Goal: Task Accomplishment & Management: Manage account settings

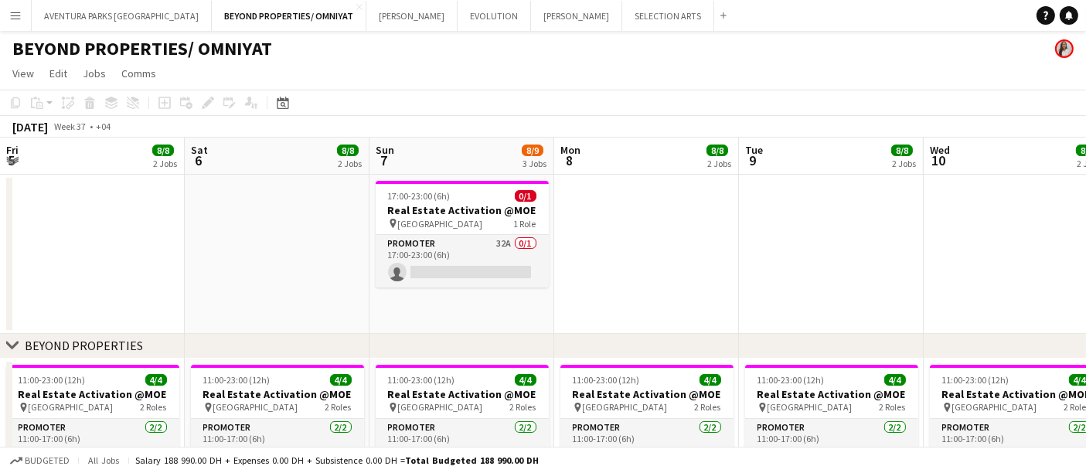
scroll to position [0, 562]
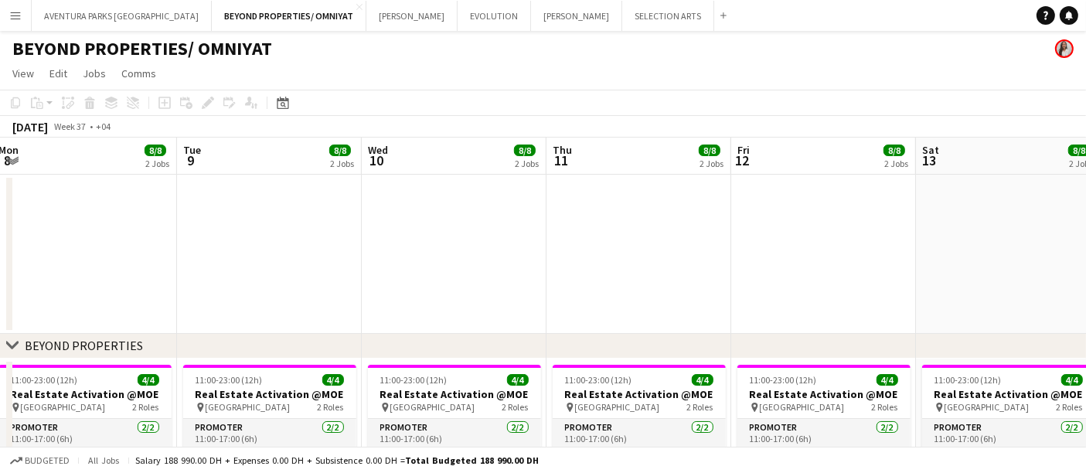
click at [128, 250] on app-date-cell at bounding box center [84, 254] width 185 height 159
click at [75, 12] on button "AVENTURA PARKS DUBAI Close" at bounding box center [122, 16] width 180 height 30
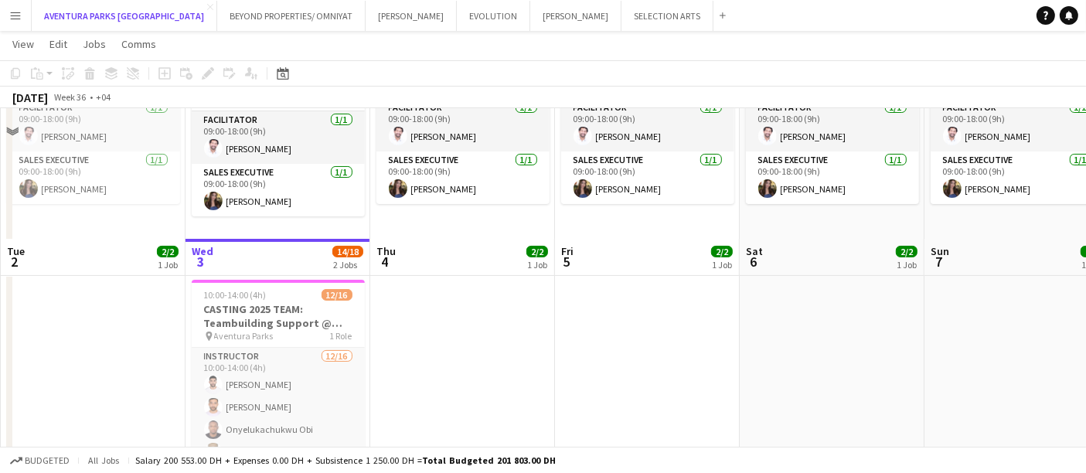
scroll to position [364, 0]
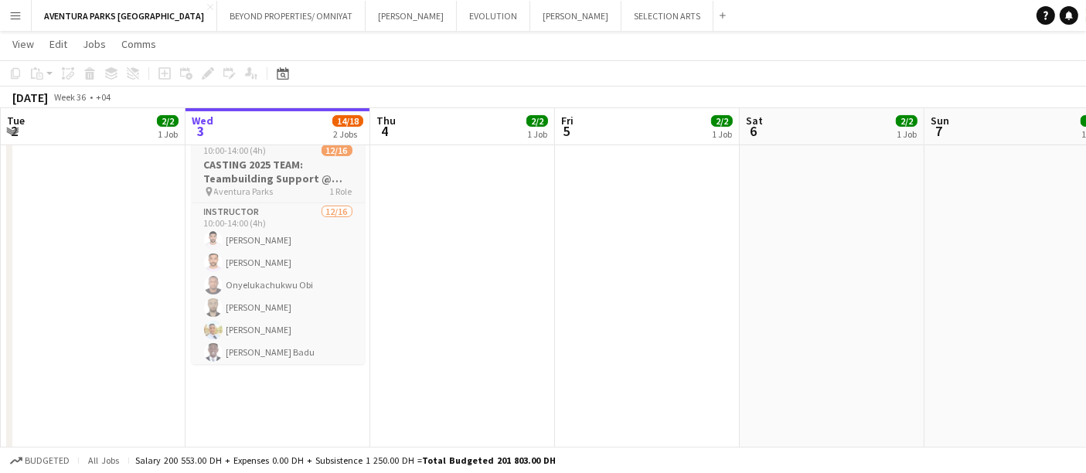
click at [244, 173] on h3 "CASTING 2025 TEAM: Teambuilding Support @ Aventura Parks" at bounding box center [278, 172] width 173 height 28
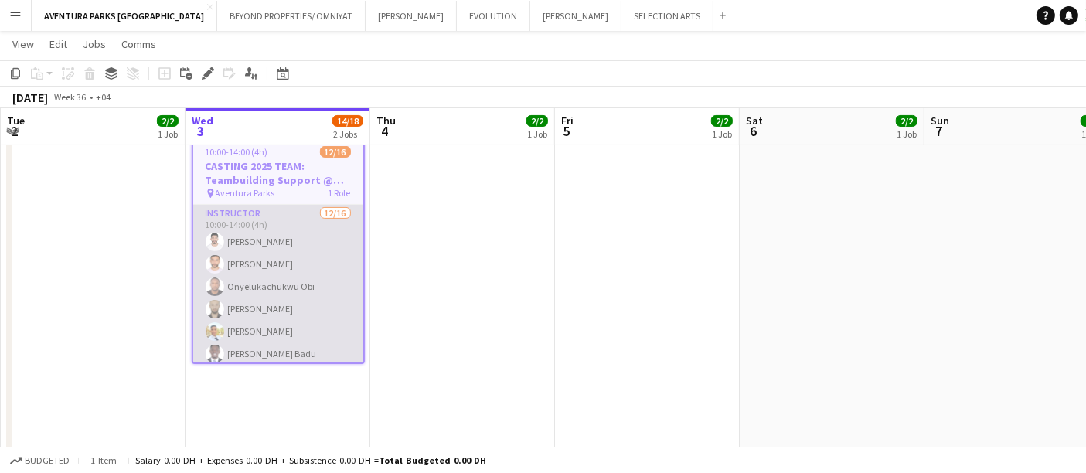
click at [251, 227] on app-card-role "Instructor [DATE] 10:00-14:00 (4h) [PERSON_NAME] [PERSON_NAME] Onyelukachukwu O…" at bounding box center [278, 399] width 170 height 389
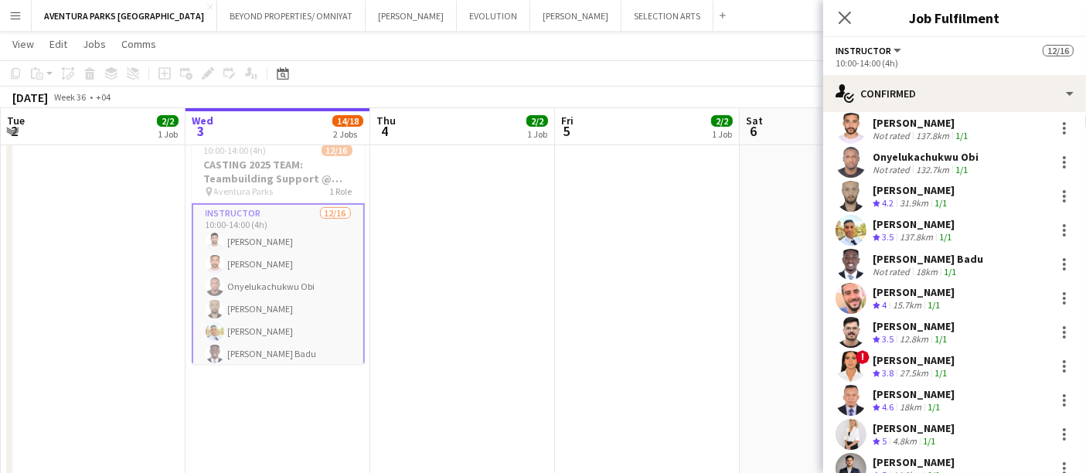
scroll to position [79, 0]
click at [1055, 260] on div at bounding box center [1064, 262] width 19 height 19
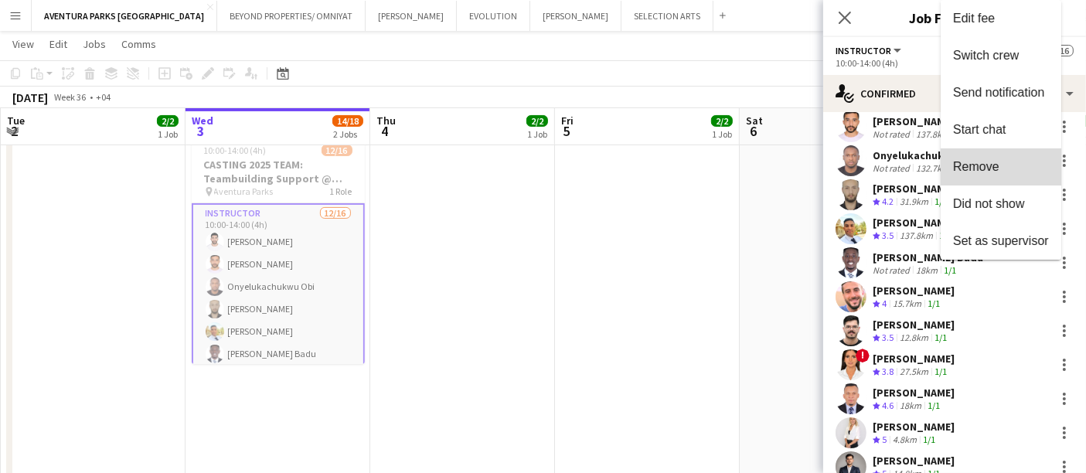
click at [1019, 168] on span "Remove" at bounding box center [1001, 167] width 96 height 14
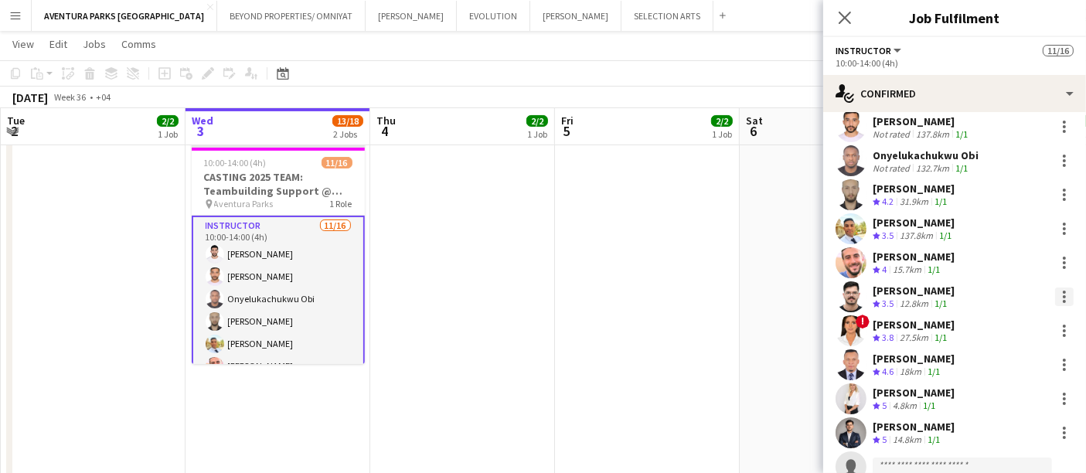
click at [1055, 296] on div at bounding box center [1064, 296] width 19 height 19
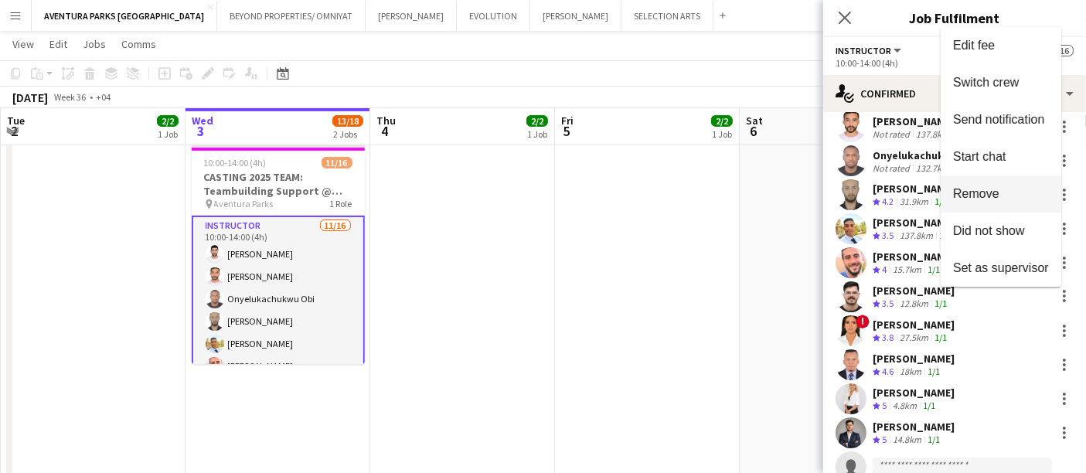
click at [1028, 200] on span "Remove" at bounding box center [1001, 193] width 96 height 14
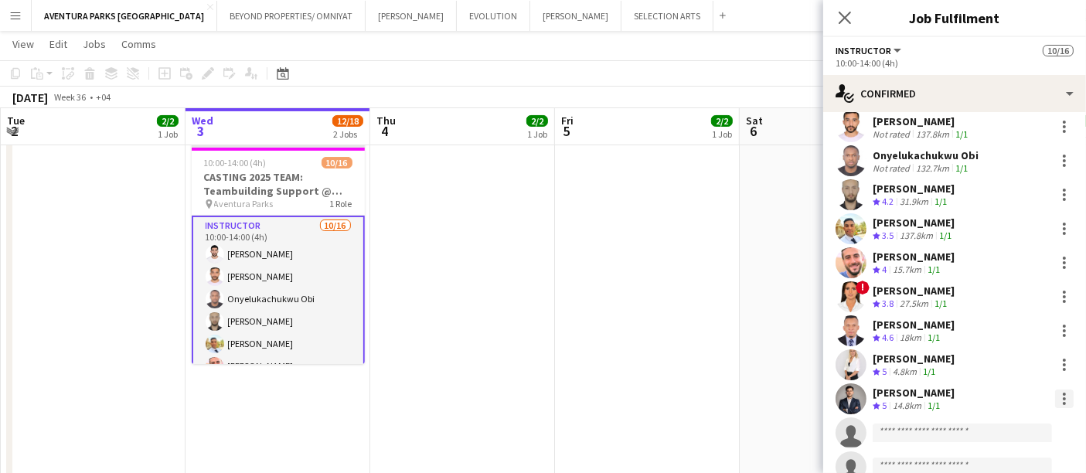
click at [1055, 398] on div at bounding box center [1064, 398] width 19 height 19
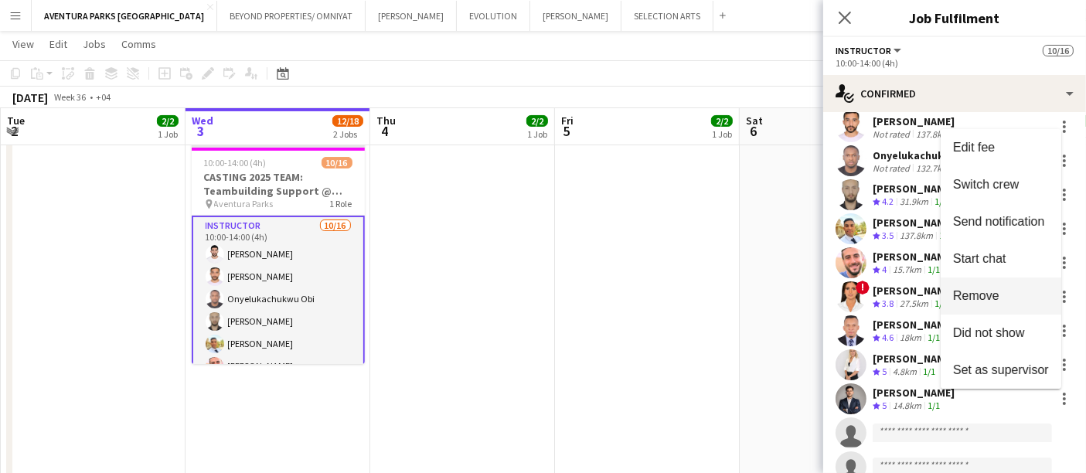
click at [1024, 288] on span "Remove" at bounding box center [1001, 295] width 96 height 14
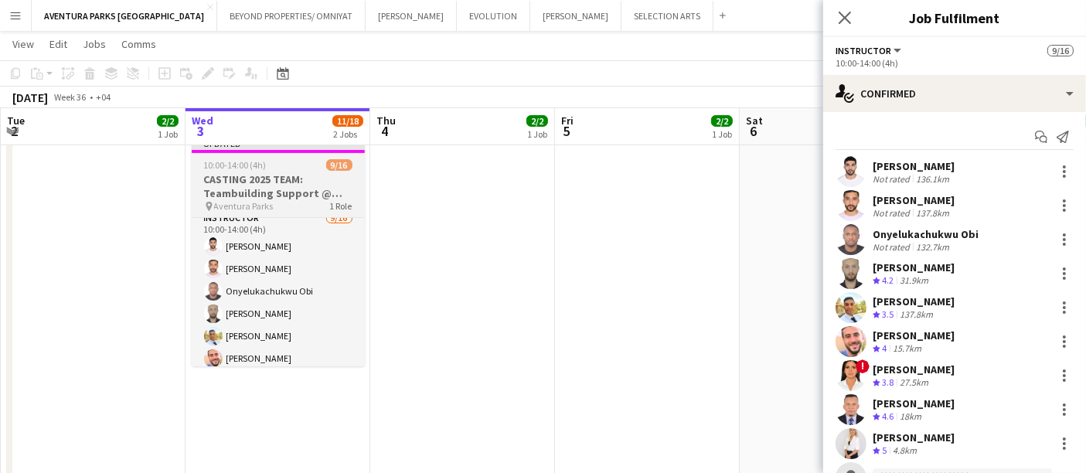
scroll to position [0, 0]
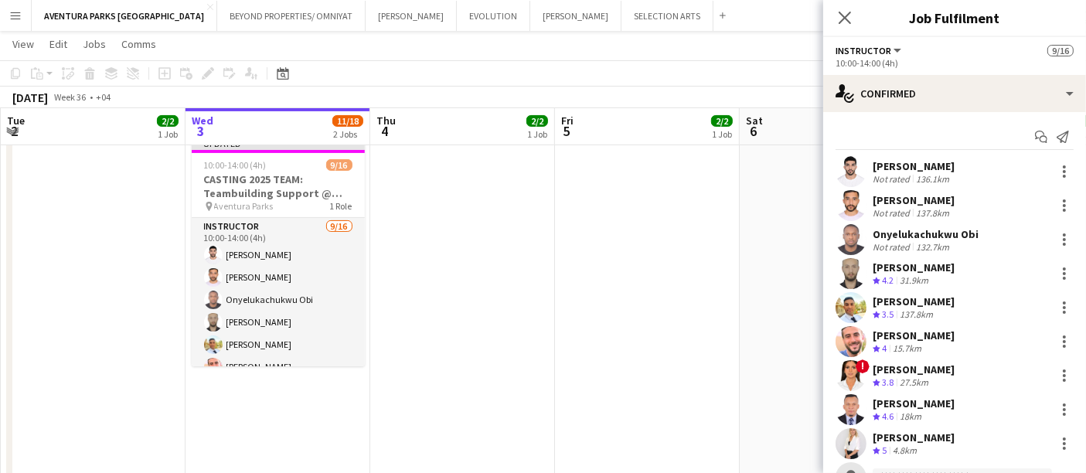
click at [540, 215] on app-date-cell at bounding box center [462, 354] width 185 height 447
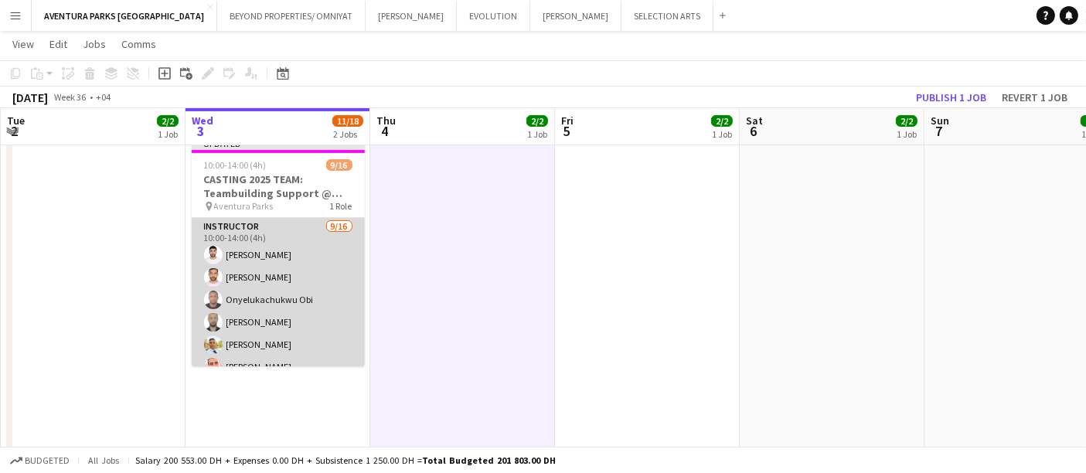
click at [290, 237] on app-card-role "Instructor [DATE] 10:00-14:00 (4h) [PERSON_NAME] [PERSON_NAME] Onyelukachukwu O…" at bounding box center [278, 412] width 173 height 389
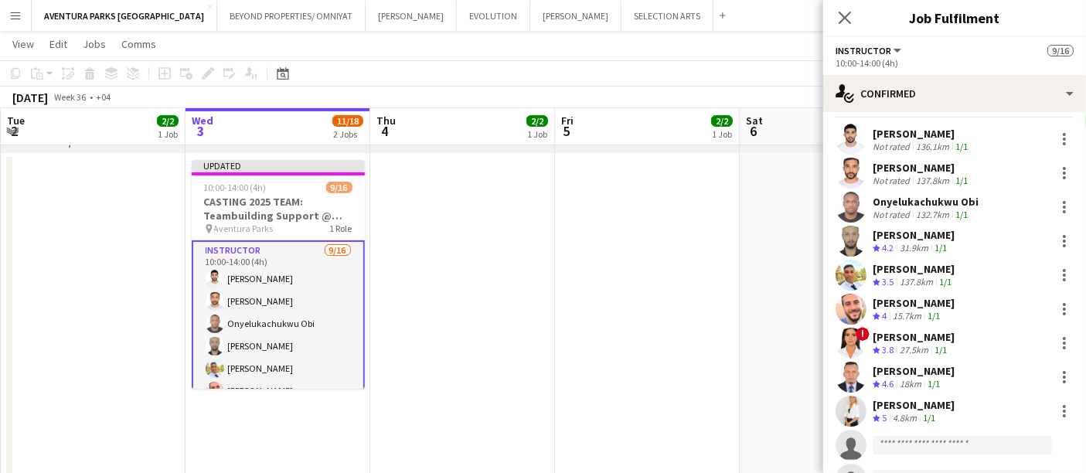
scroll to position [30, 0]
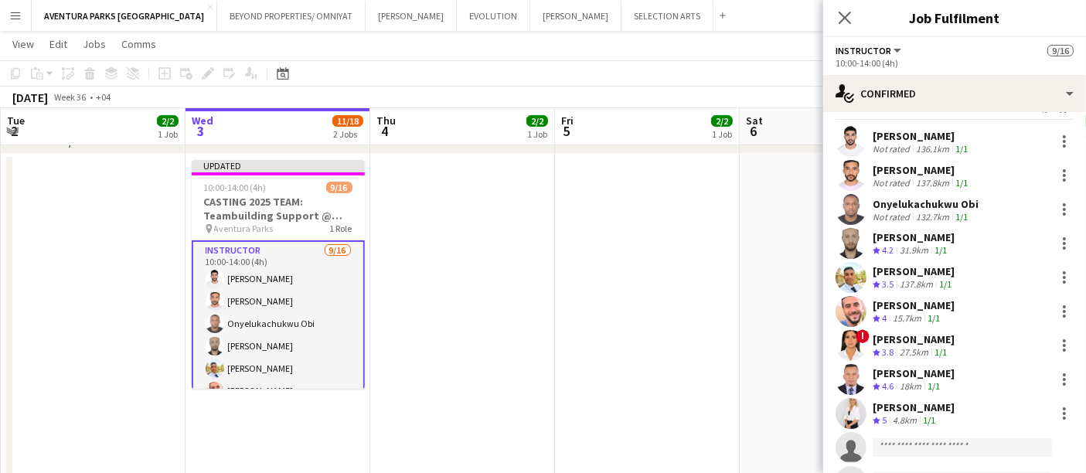
click at [794, 148] on div "chevron-right EVENTS / WEEKEND SUPPORT" at bounding box center [543, 141] width 1086 height 25
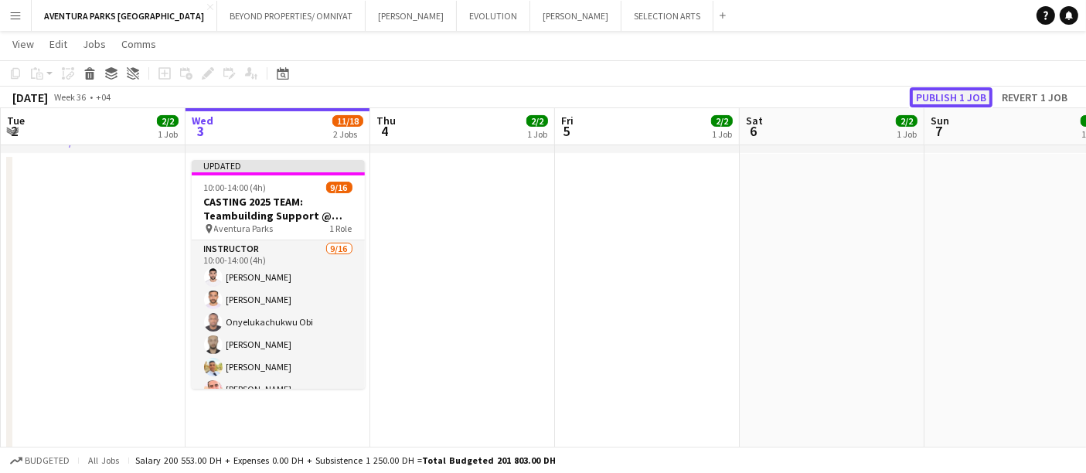
click at [960, 97] on button "Publish 1 job" at bounding box center [951, 97] width 83 height 20
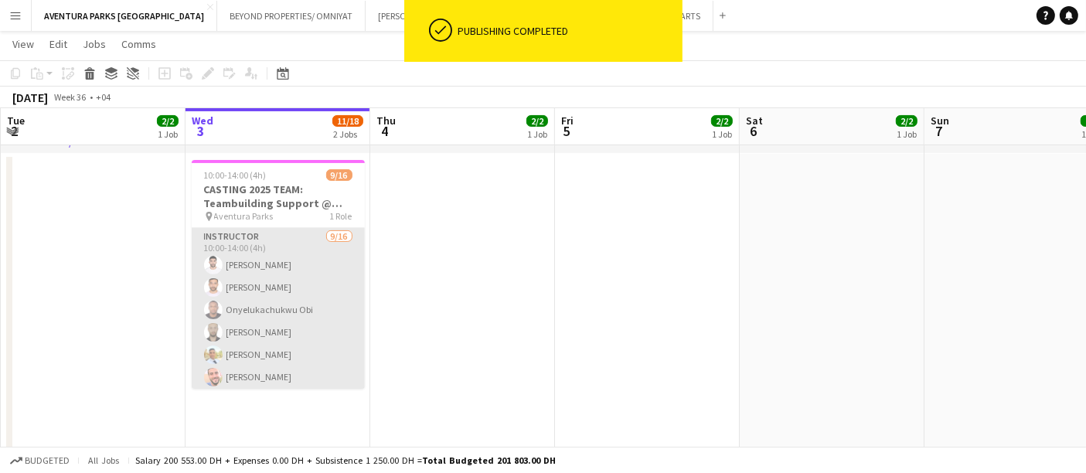
click at [296, 241] on app-card-role "Instructor [DATE] 10:00-14:00 (4h) [PERSON_NAME] [PERSON_NAME] Onyelukachukwu O…" at bounding box center [278, 422] width 173 height 389
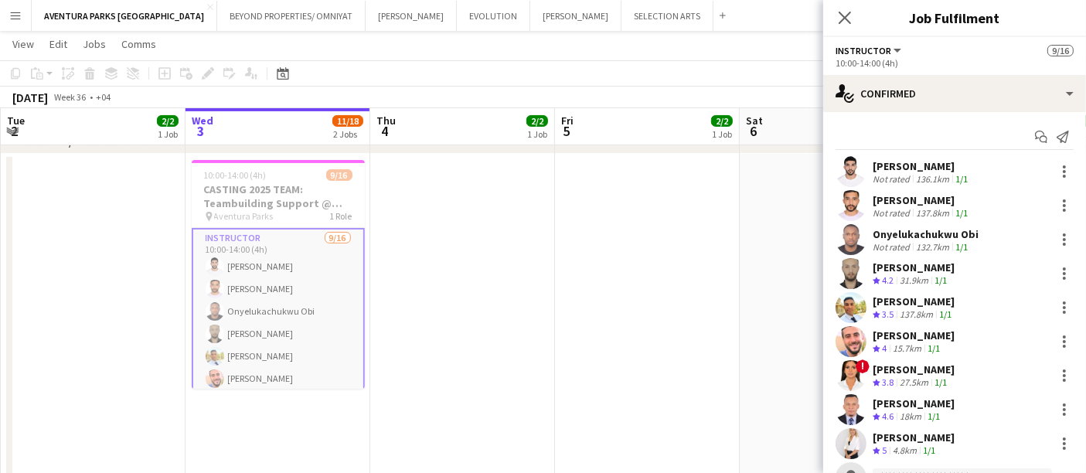
click at [263, 270] on app-card-role "Instructor [DATE] 10:00-14:00 (4h) [PERSON_NAME] [PERSON_NAME] Onyelukachukwu O…" at bounding box center [278, 424] width 173 height 392
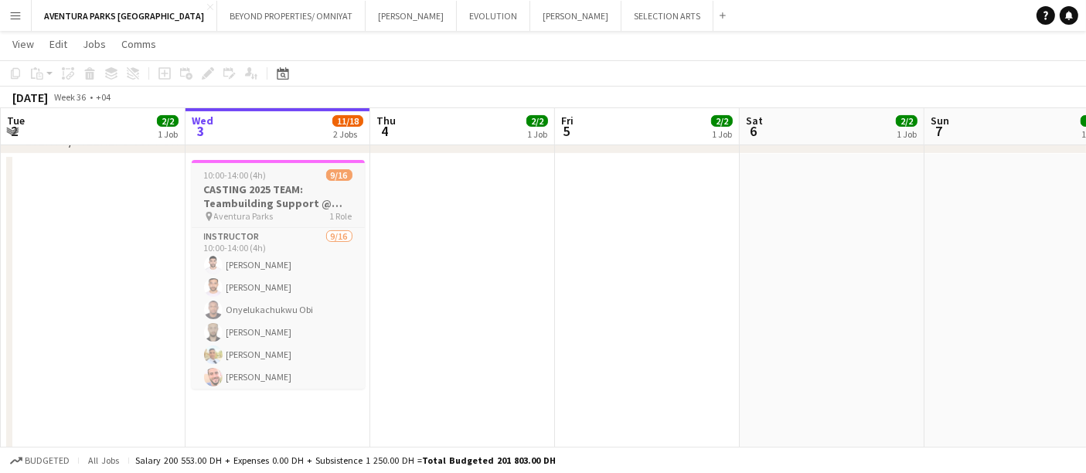
click at [284, 189] on h3 "CASTING 2025 TEAM: Teambuilding Support @ Aventura Parks" at bounding box center [278, 196] width 173 height 28
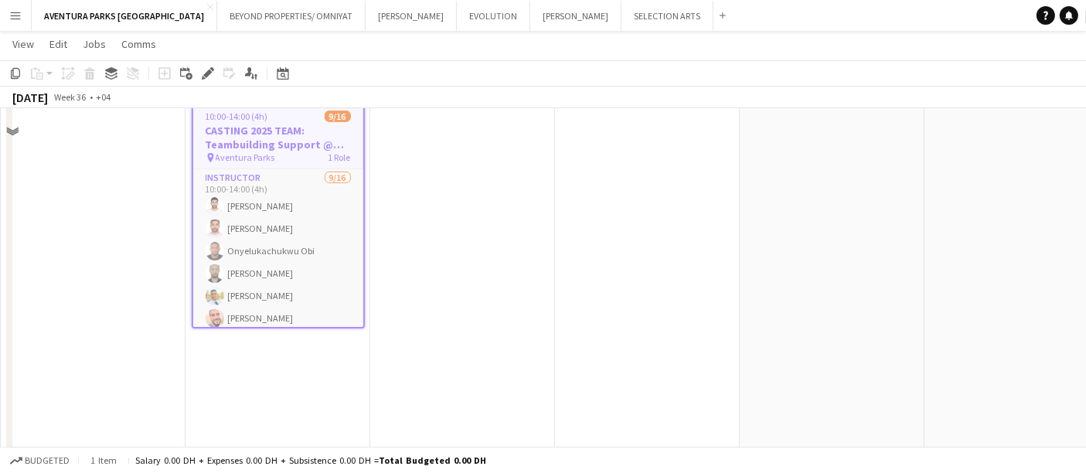
scroll to position [406, 0]
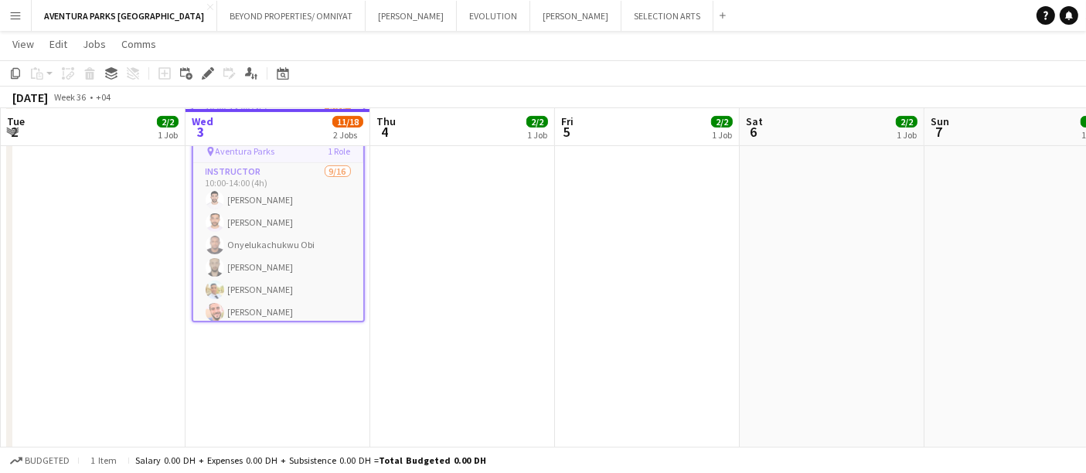
click at [543, 264] on app-date-cell at bounding box center [462, 310] width 185 height 447
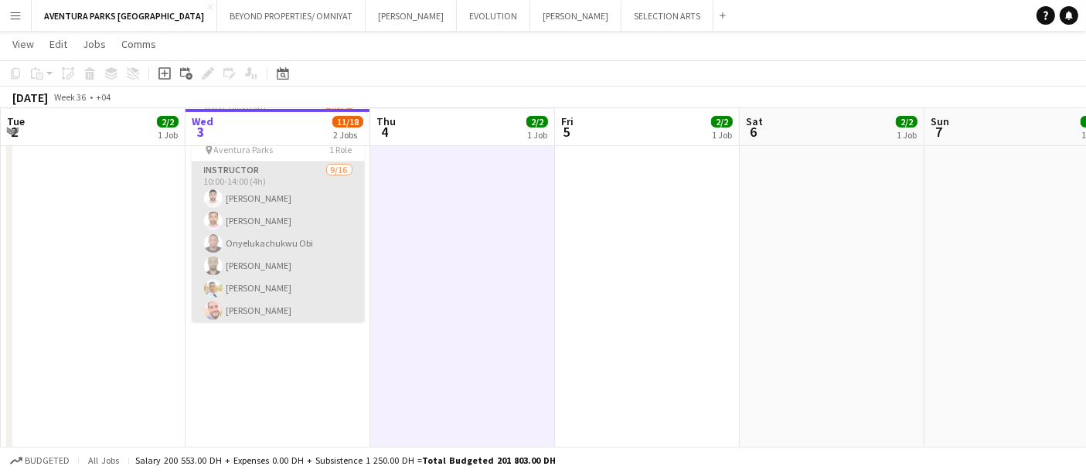
click at [267, 181] on app-card-role "Instructor [DATE] 10:00-14:00 (4h) [PERSON_NAME] [PERSON_NAME] Onyelukachukwu O…" at bounding box center [278, 356] width 173 height 389
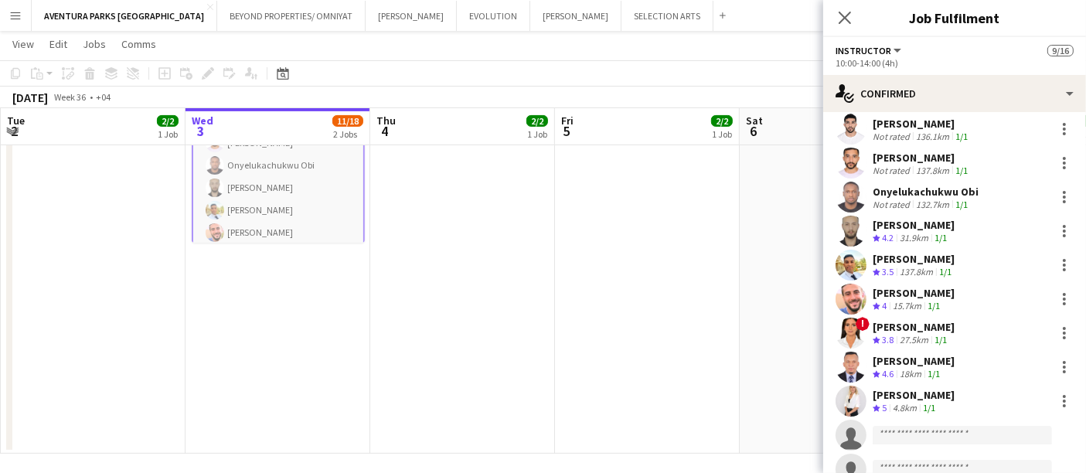
scroll to position [41, 0]
click at [855, 159] on app-user-avatar at bounding box center [850, 164] width 31 height 31
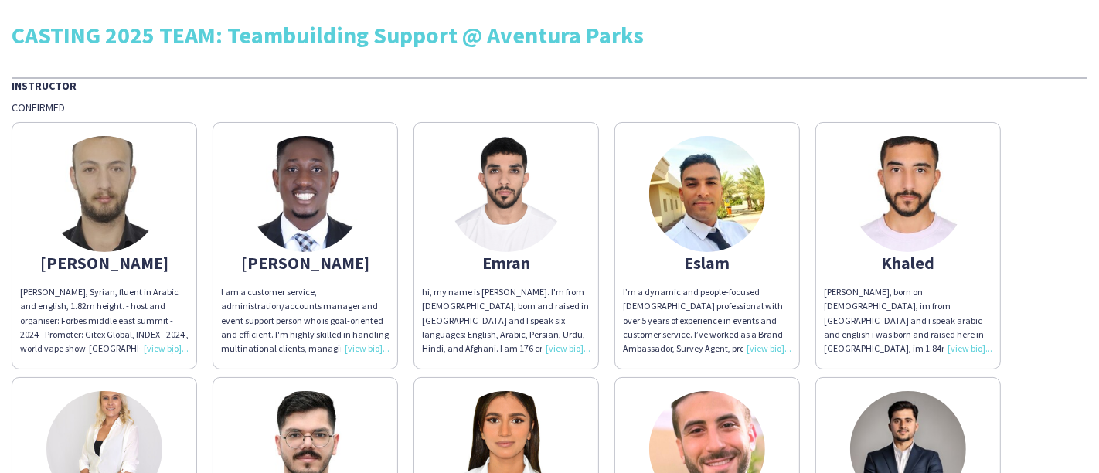
click at [801, 101] on div "Confirmed" at bounding box center [550, 107] width 1076 height 14
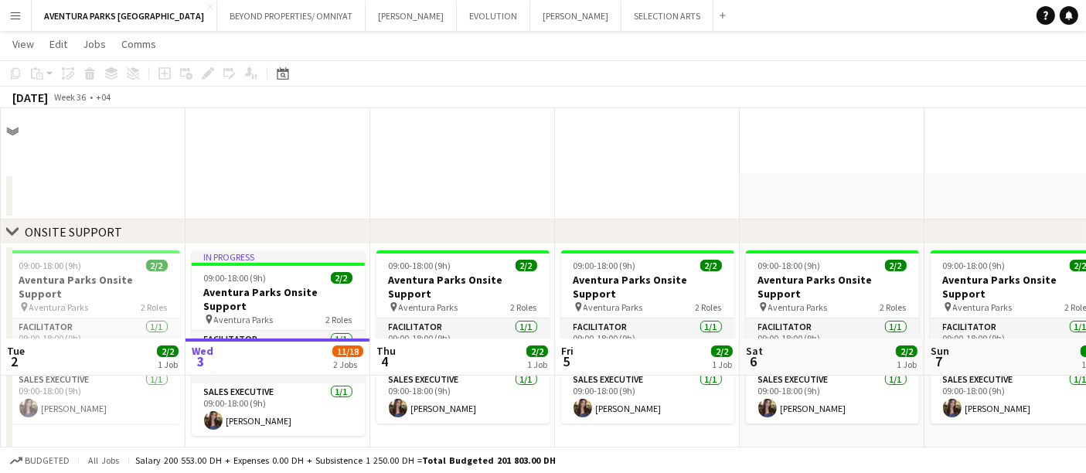
scroll to position [236, 0]
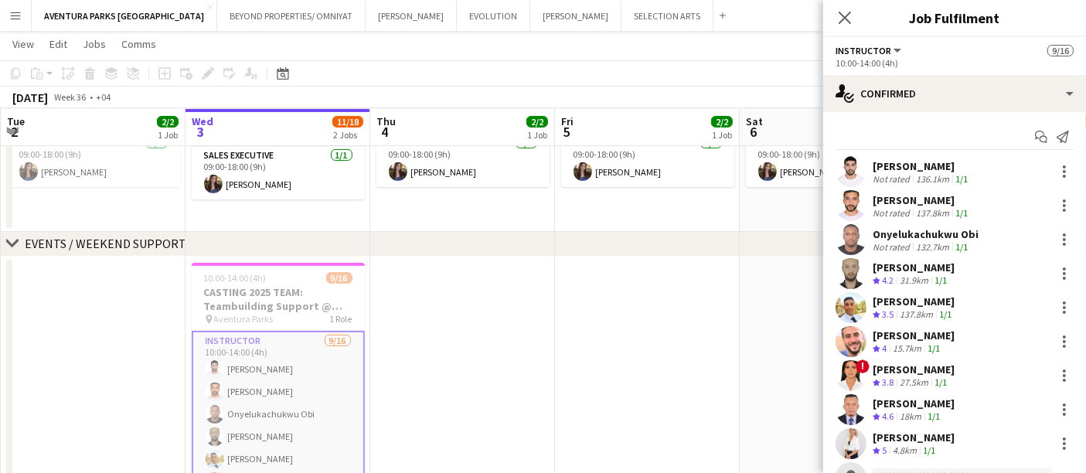
click at [852, 203] on app-user-avatar at bounding box center [850, 205] width 31 height 31
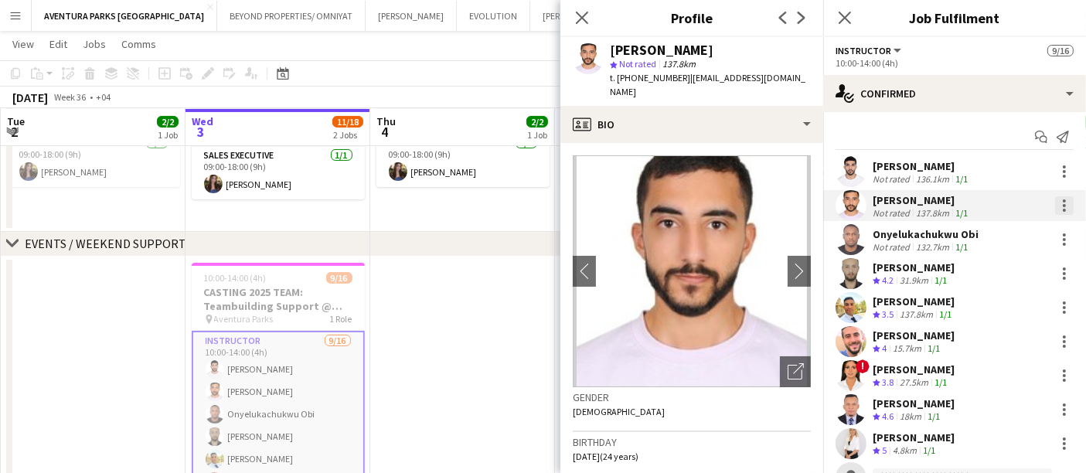
click at [1055, 199] on div at bounding box center [1064, 205] width 19 height 19
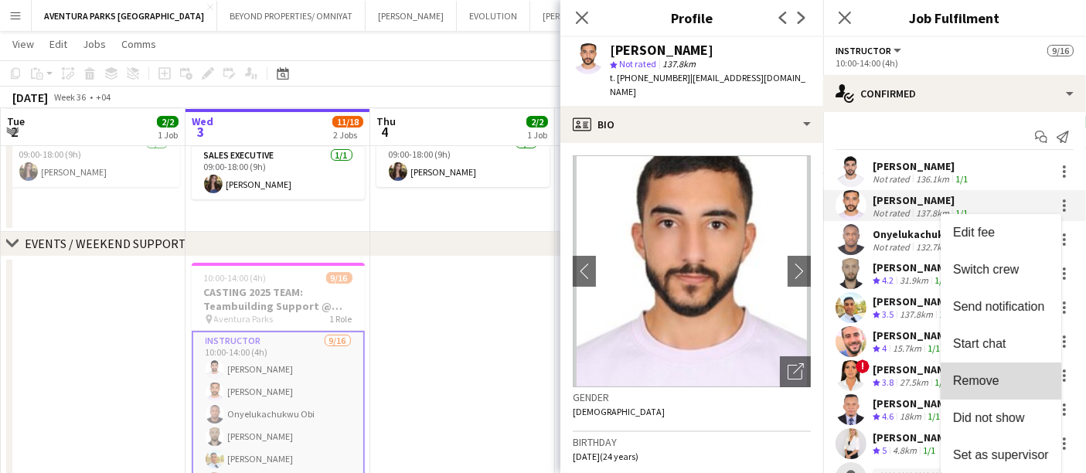
click at [998, 379] on span "Remove" at bounding box center [976, 380] width 46 height 13
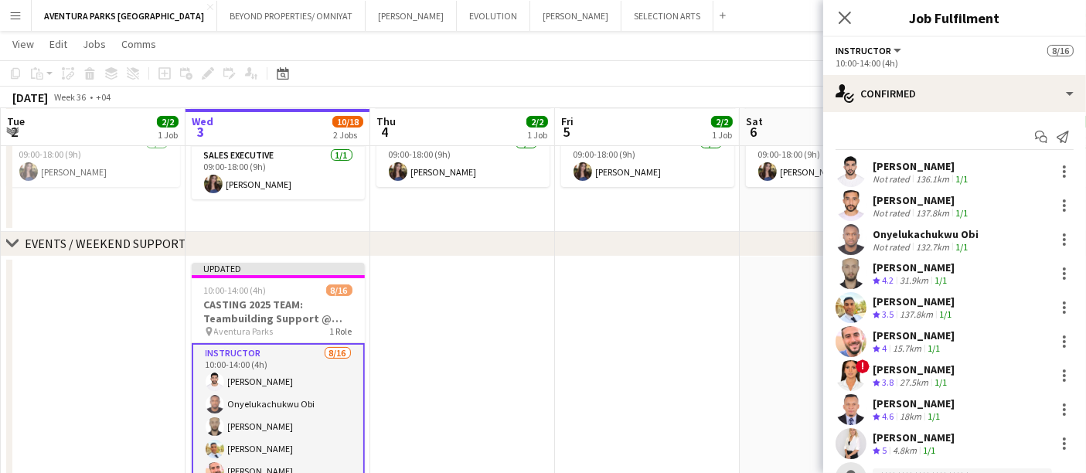
click at [522, 248] on div "chevron-right EVENTS / WEEKEND SUPPORT" at bounding box center [543, 244] width 1086 height 25
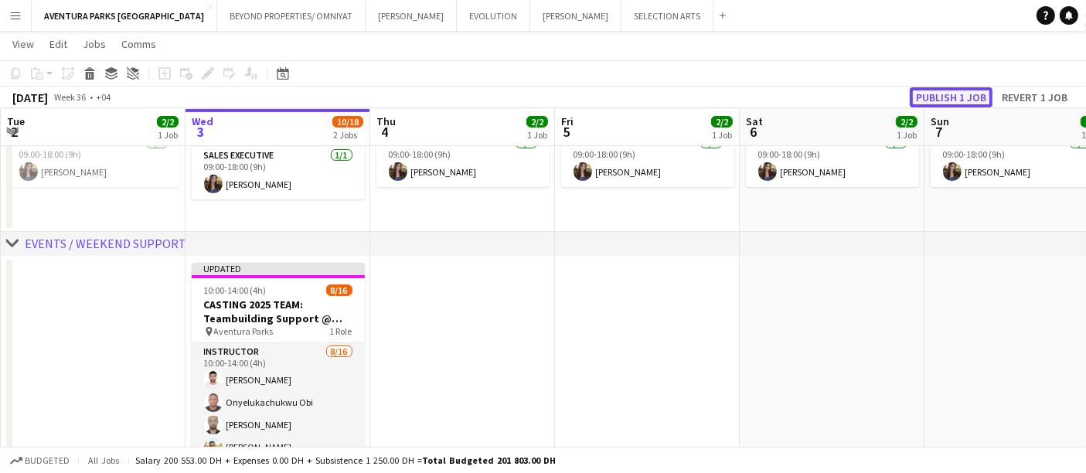
click at [933, 93] on button "Publish 1 job" at bounding box center [951, 97] width 83 height 20
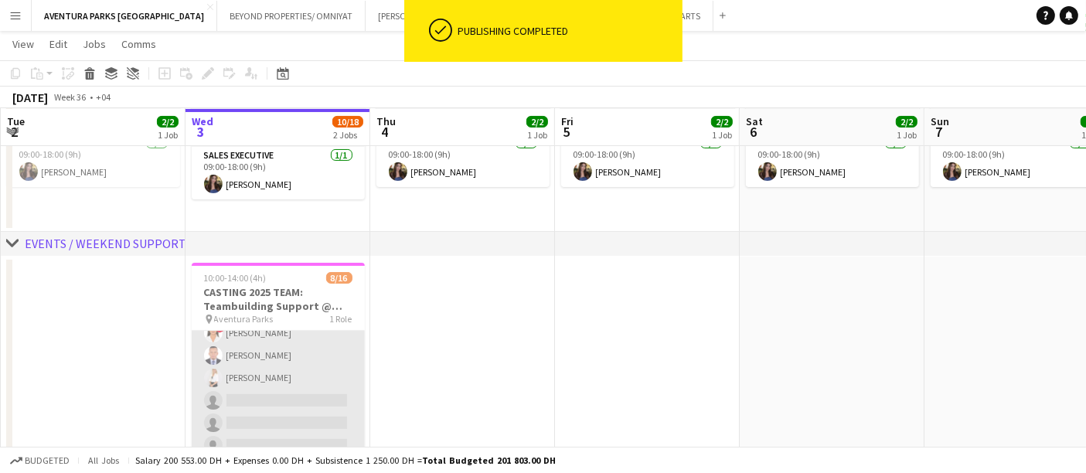
scroll to position [0, 0]
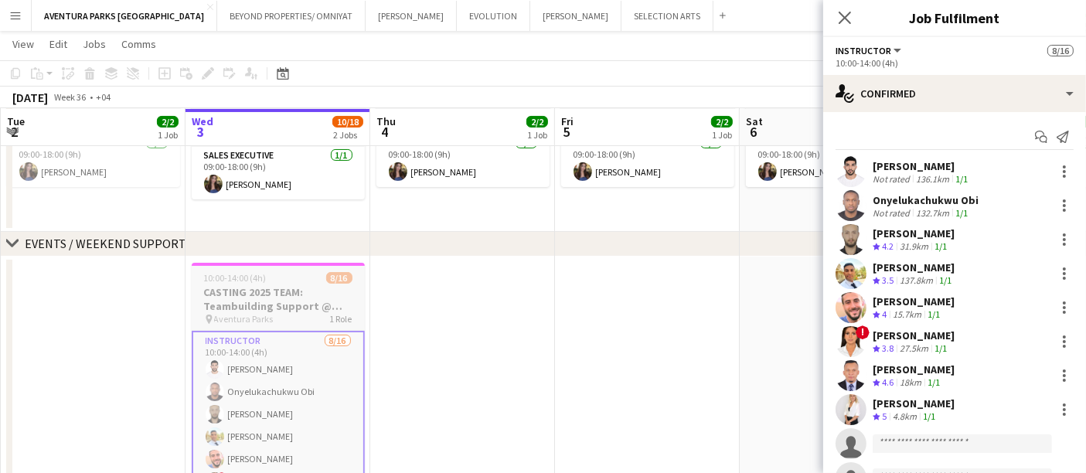
click at [294, 294] on h3 "CASTING 2025 TEAM: Teambuilding Support @ Aventura Parks" at bounding box center [278, 299] width 173 height 28
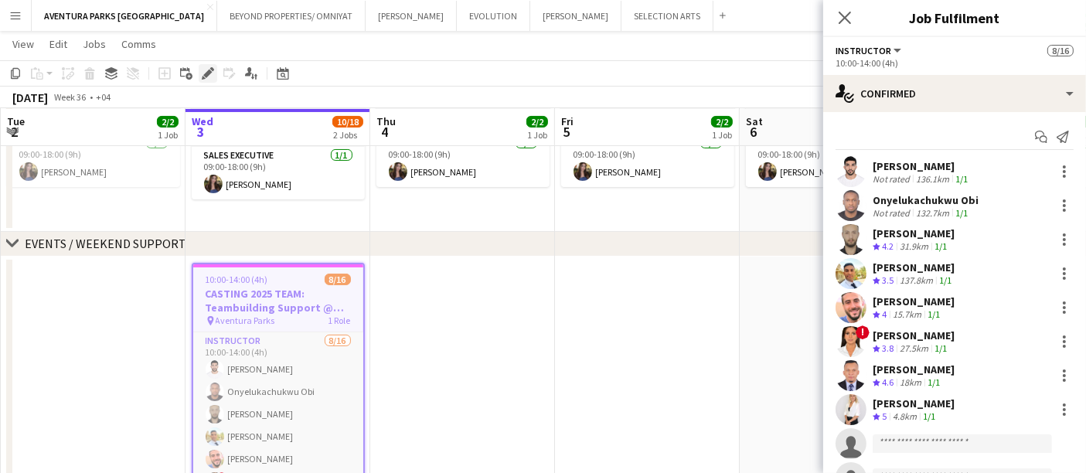
click at [207, 71] on icon at bounding box center [207, 74] width 9 height 9
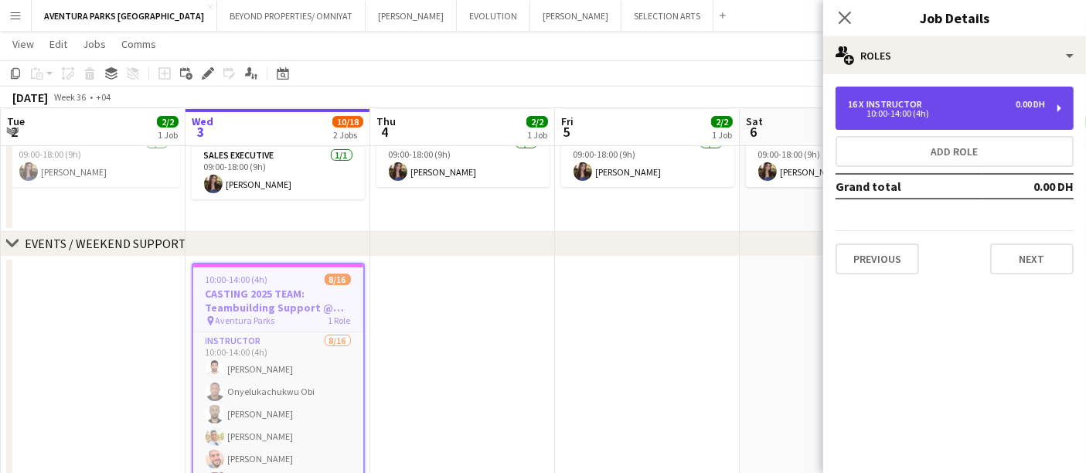
click at [1045, 101] on div "16 x Instructor 0.00 DH 10:00-14:00 (4h)" at bounding box center [954, 108] width 238 height 43
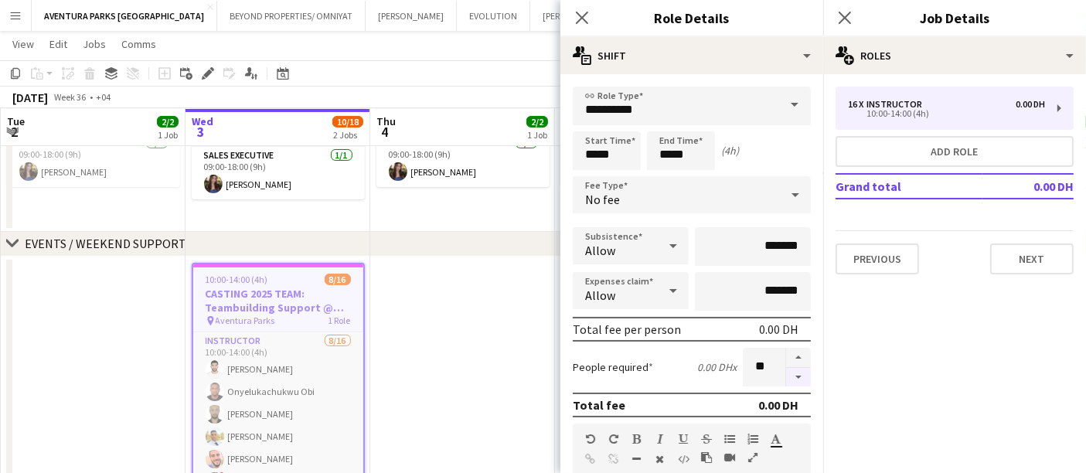
click at [786, 372] on button "button" at bounding box center [798, 377] width 25 height 19
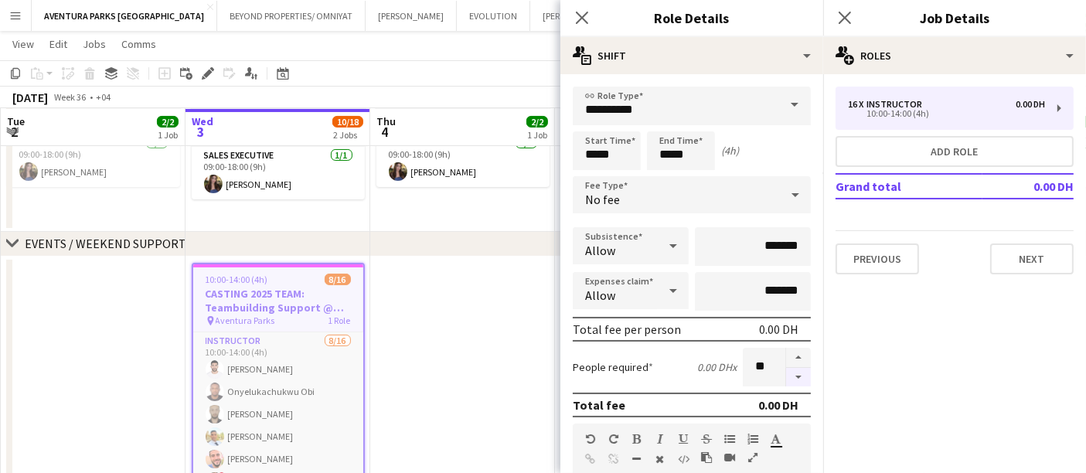
click at [786, 372] on button "button" at bounding box center [798, 377] width 25 height 19
type input "*"
click at [777, 134] on div "Start Time ***** End Time ***** (4h)" at bounding box center [692, 150] width 238 height 39
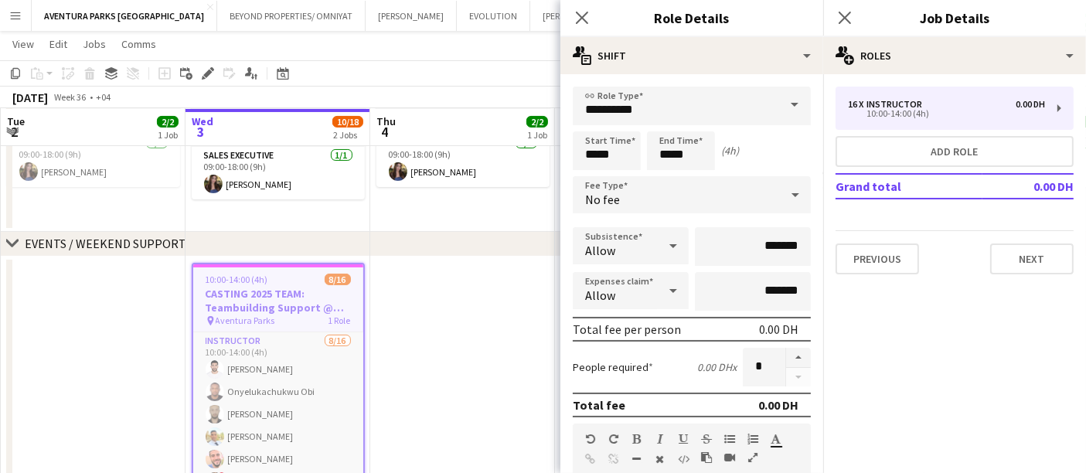
click at [527, 209] on app-date-cell "09:00-18:00 (9h) 2/2 Aventura Parks Onsite Support pin Aventura Parks 2 Roles F…" at bounding box center [462, 120] width 185 height 224
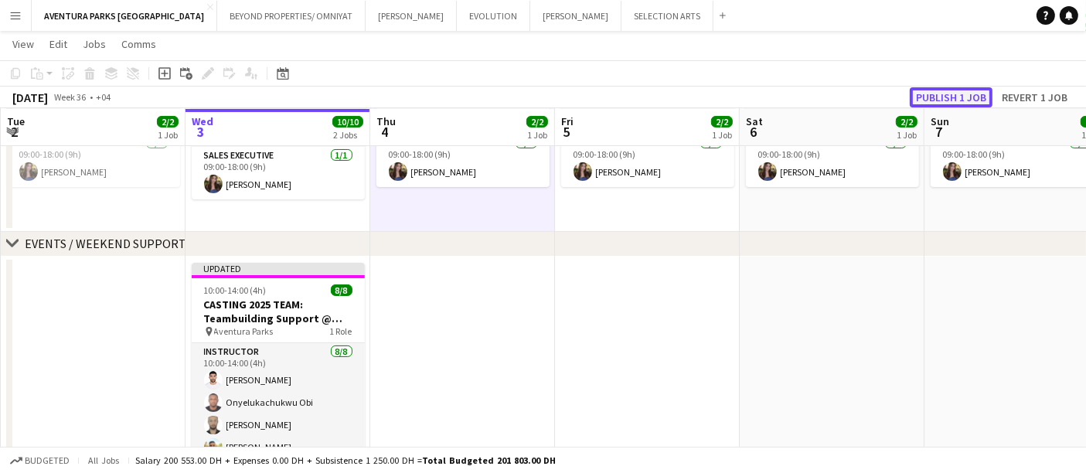
click at [934, 91] on button "Publish 1 job" at bounding box center [951, 97] width 83 height 20
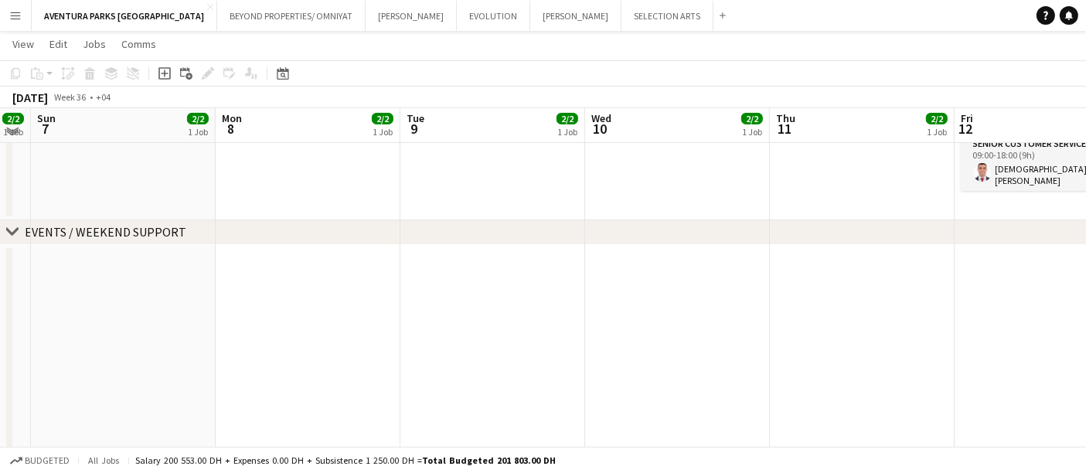
scroll to position [286, 0]
